Goal: Book appointment/travel/reservation

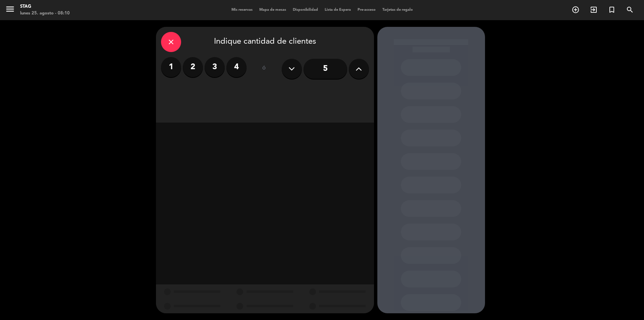
click at [232, 8] on div "Mis reservas Mapa de mesas Disponibilidad Lista de Espera Pre-acceso Tarjetas d…" at bounding box center [322, 10] width 188 height 6
click at [232, 9] on span "Mis reservas" at bounding box center [242, 10] width 28 height 4
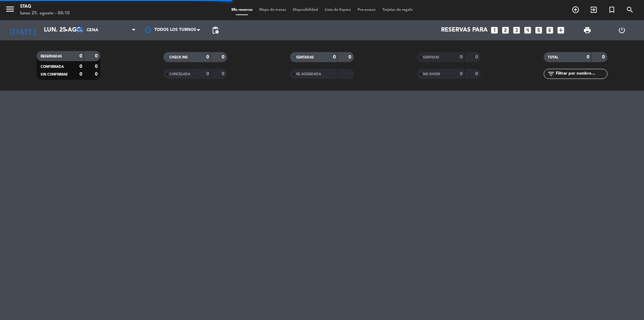
click at [49, 13] on div "lunes 25. agosto - 08:10" at bounding box center [45, 13] width 50 height 7
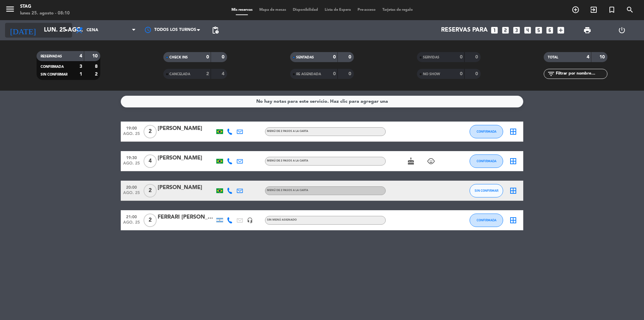
click at [50, 29] on input "lun. 25 ago." at bounding box center [80, 29] width 78 height 13
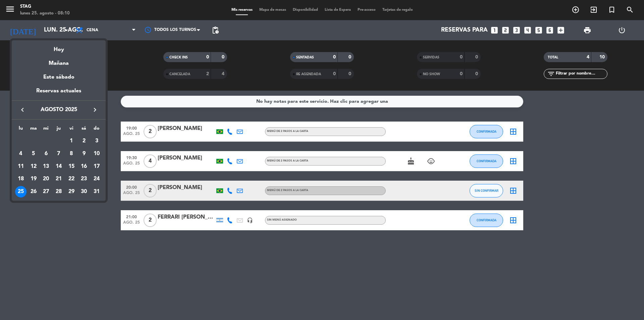
click at [91, 177] on td "24" at bounding box center [96, 179] width 13 height 13
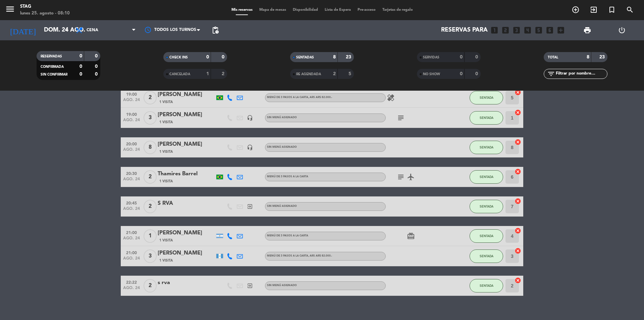
scroll to position [43, 0]
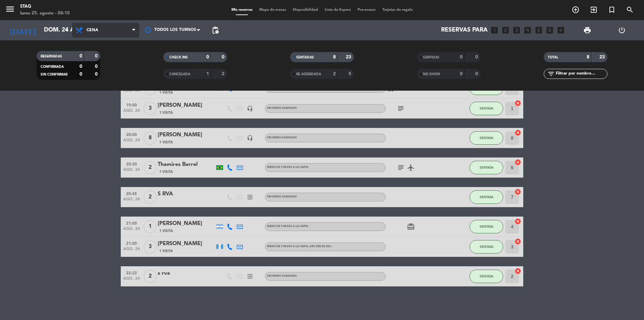
click at [134, 36] on span "Cena" at bounding box center [105, 30] width 67 height 15
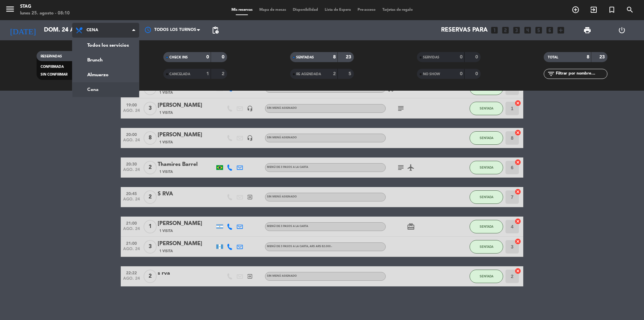
click at [134, 36] on span "Cena" at bounding box center [105, 30] width 67 height 15
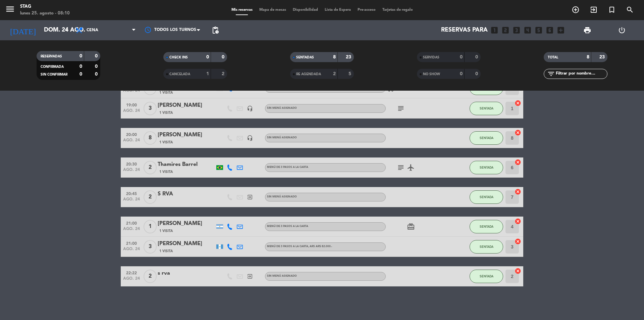
scroll to position [0, 0]
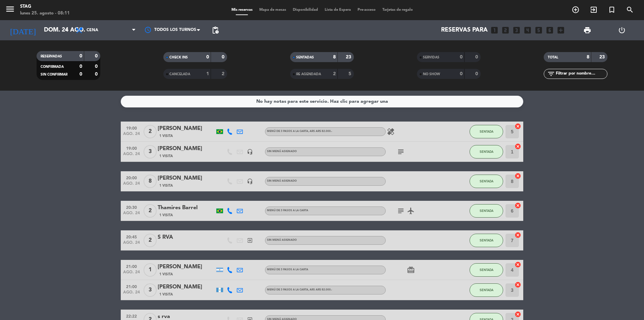
click at [344, 75] on div "5" at bounding box center [346, 74] width 13 height 8
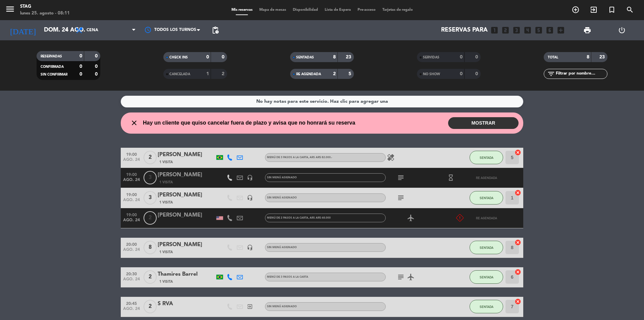
click at [344, 75] on div "5" at bounding box center [346, 74] width 13 height 8
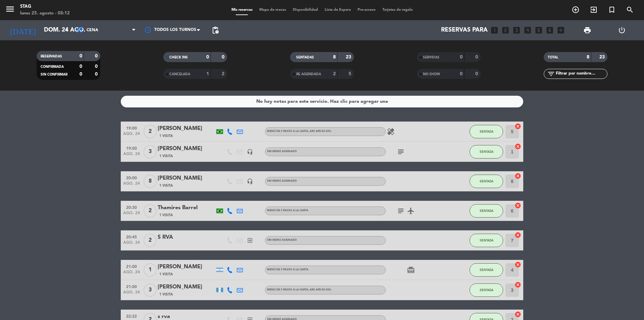
scroll to position [43, 0]
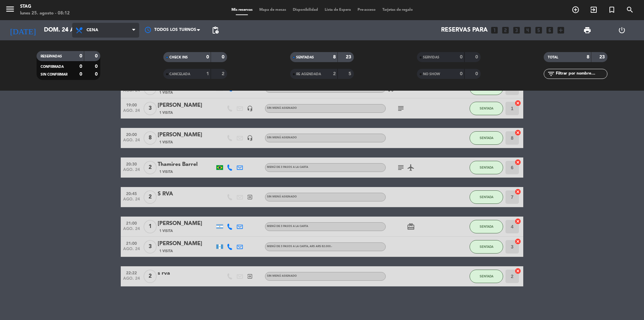
click at [128, 26] on span "Cena" at bounding box center [105, 30] width 67 height 15
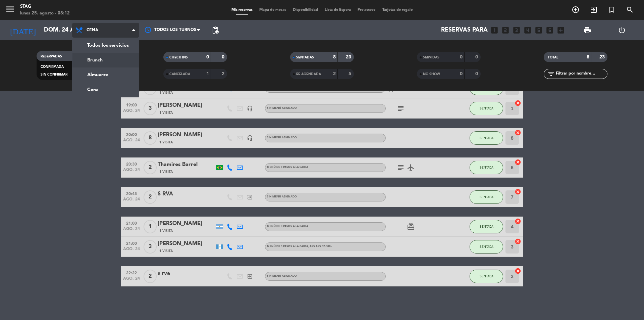
click at [112, 57] on div "menu STAG lunes 25. agosto - 08:12 Mis reservas Mapa de mesas Disponibilidad Li…" at bounding box center [322, 45] width 644 height 91
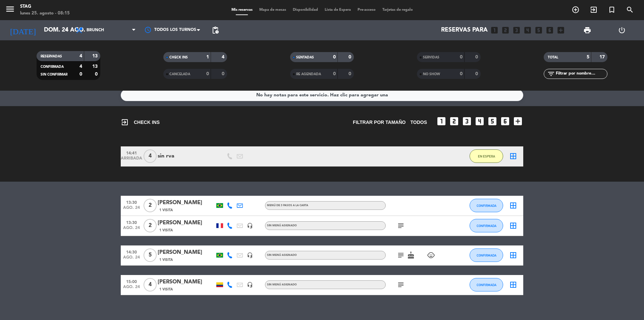
scroll to position [0, 0]
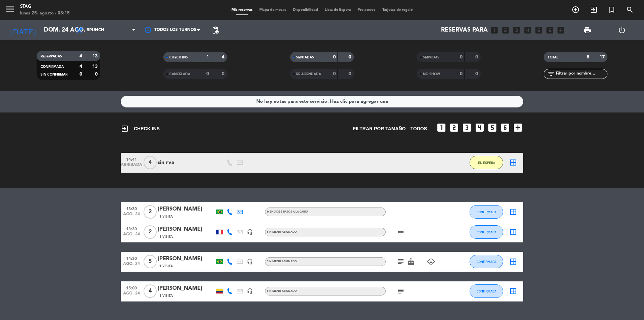
click at [278, 93] on div "No hay notas para este servicio. Haz clic para agregar una exit_to_app CHECK IN…" at bounding box center [322, 205] width 644 height 229
click at [279, 99] on div "No hay notas para este servicio. Haz clic para agregar una" at bounding box center [322, 102] width 132 height 8
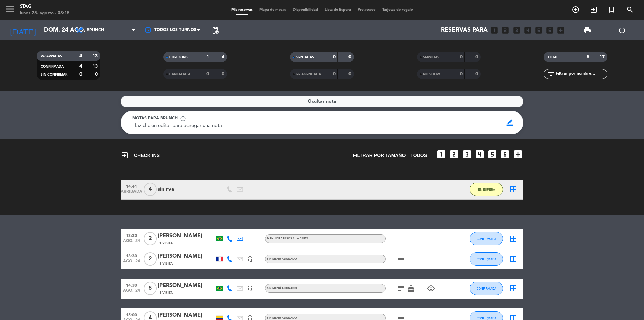
click at [297, 107] on div "Ocultar nota" at bounding box center [322, 102] width 403 height 12
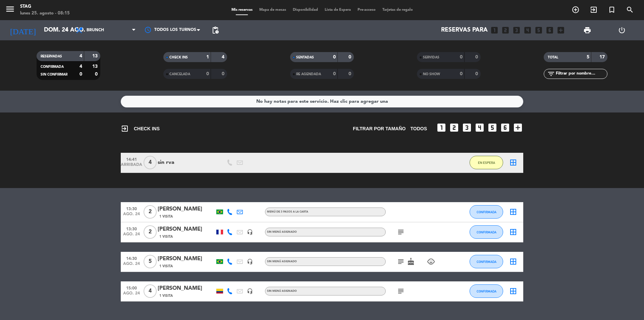
click at [297, 107] on div "No hay notas para este servicio. Haz clic para agregar una" at bounding box center [322, 102] width 403 height 12
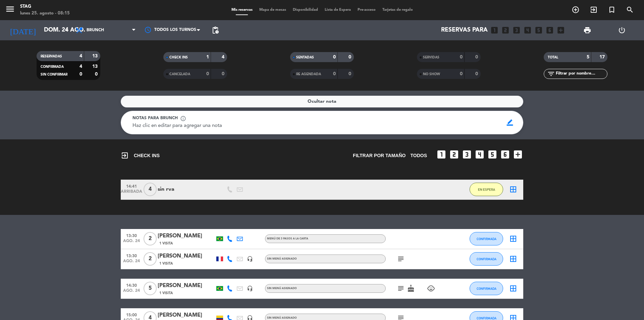
click at [297, 107] on div "Ocultar nota" at bounding box center [322, 102] width 403 height 12
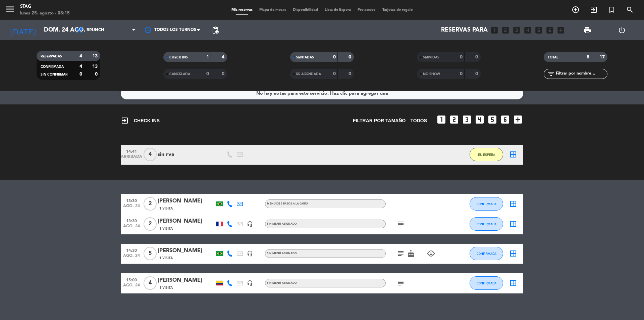
scroll to position [15, 0]
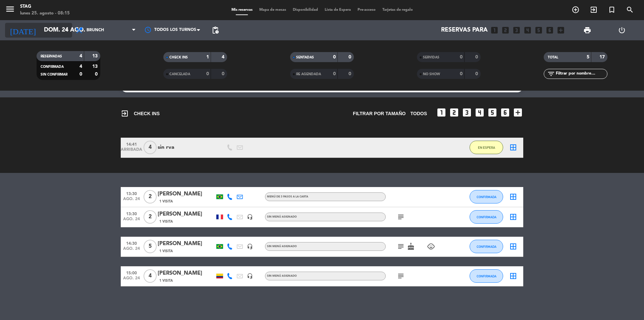
click at [60, 31] on input "dom. 24 ago." at bounding box center [80, 29] width 78 height 13
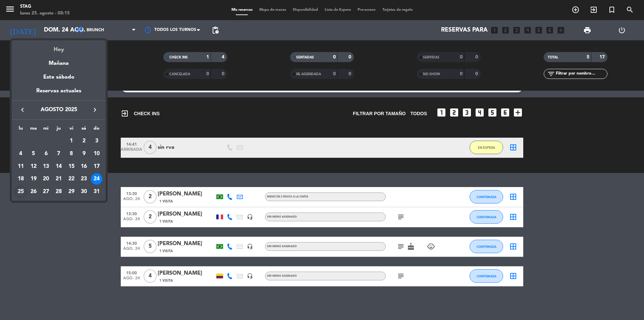
click at [60, 43] on div "Hoy" at bounding box center [59, 47] width 94 height 14
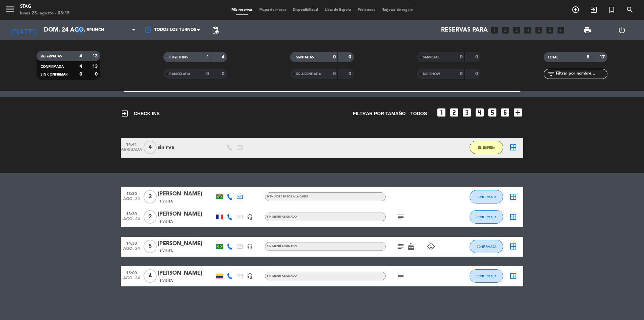
type input "lun. 25 ago."
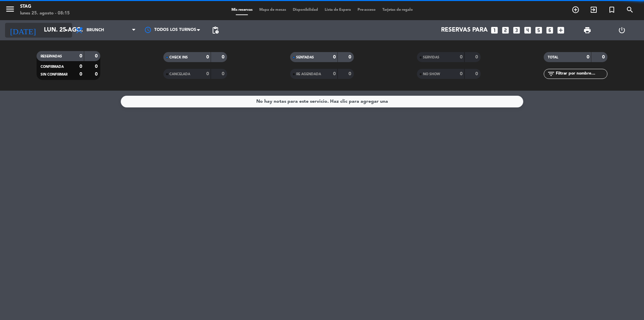
scroll to position [0, 0]
